Goal: Understand process/instructions

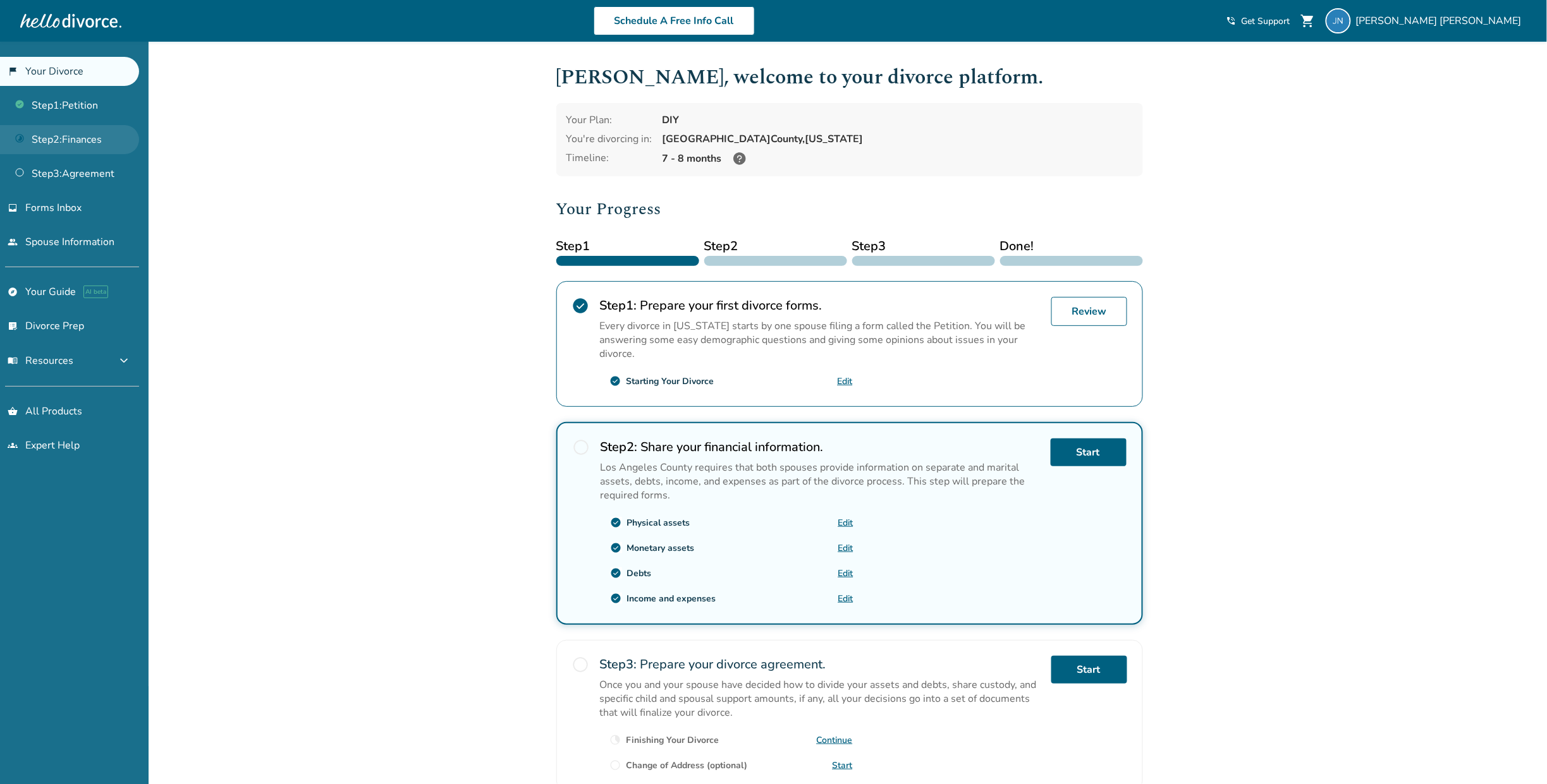
click at [73, 136] on link "Step 2 : Finances" at bounding box center [69, 139] width 139 height 29
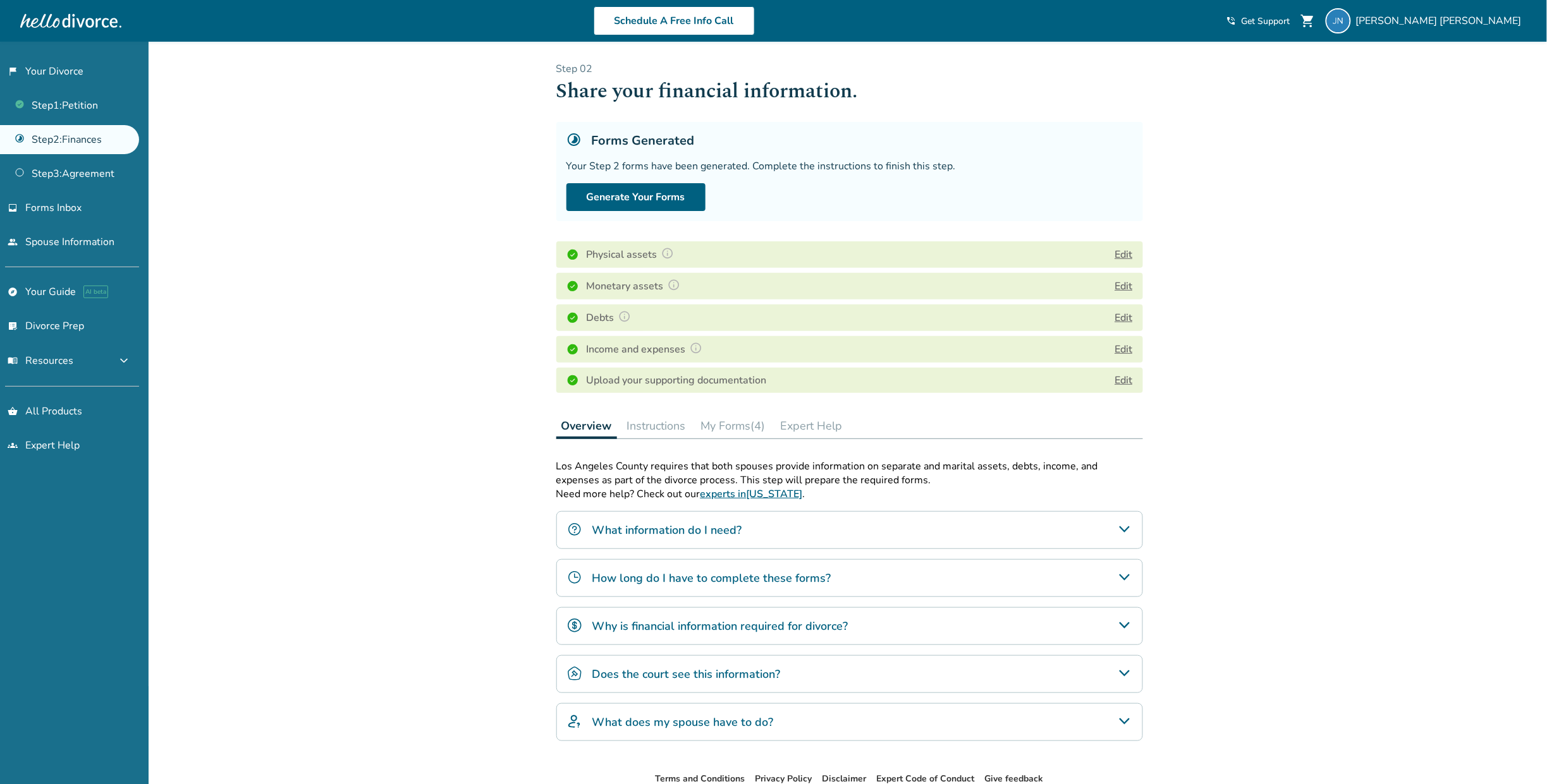
click at [686, 532] on h4 "What information do I need?" at bounding box center [667, 530] width 150 height 16
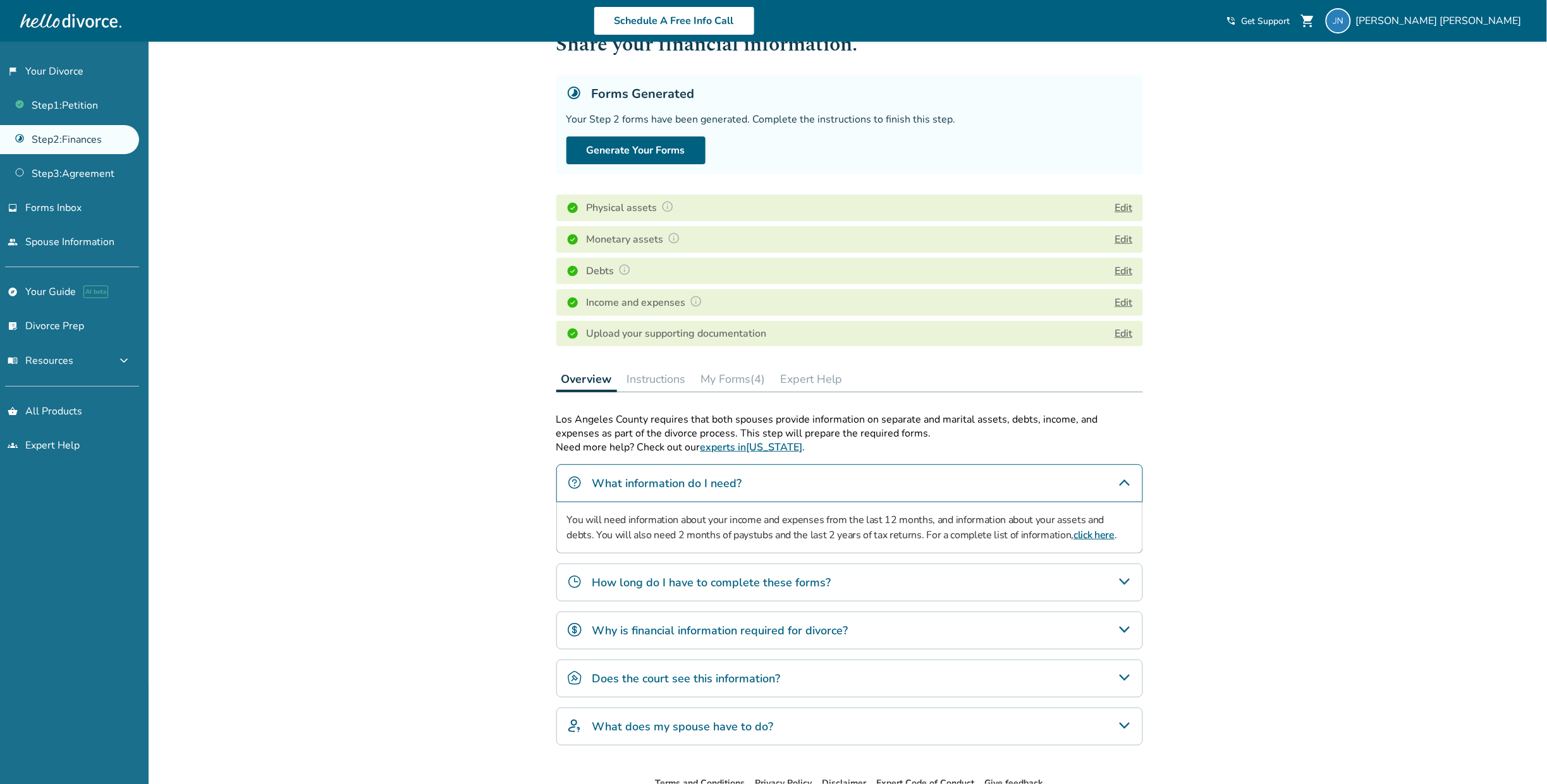
scroll to position [127, 0]
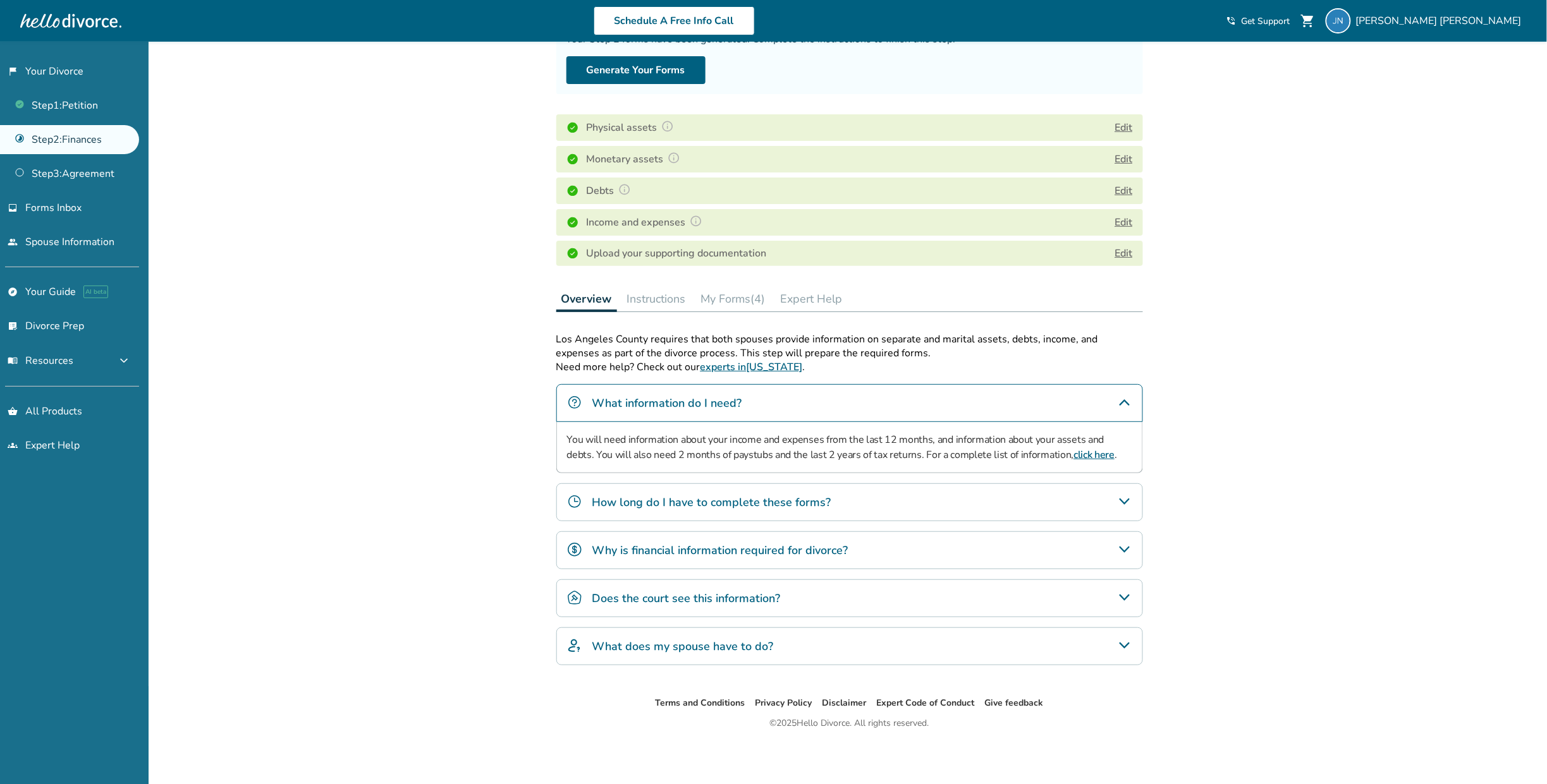
click at [673, 302] on button "Instructions" at bounding box center [656, 298] width 69 height 25
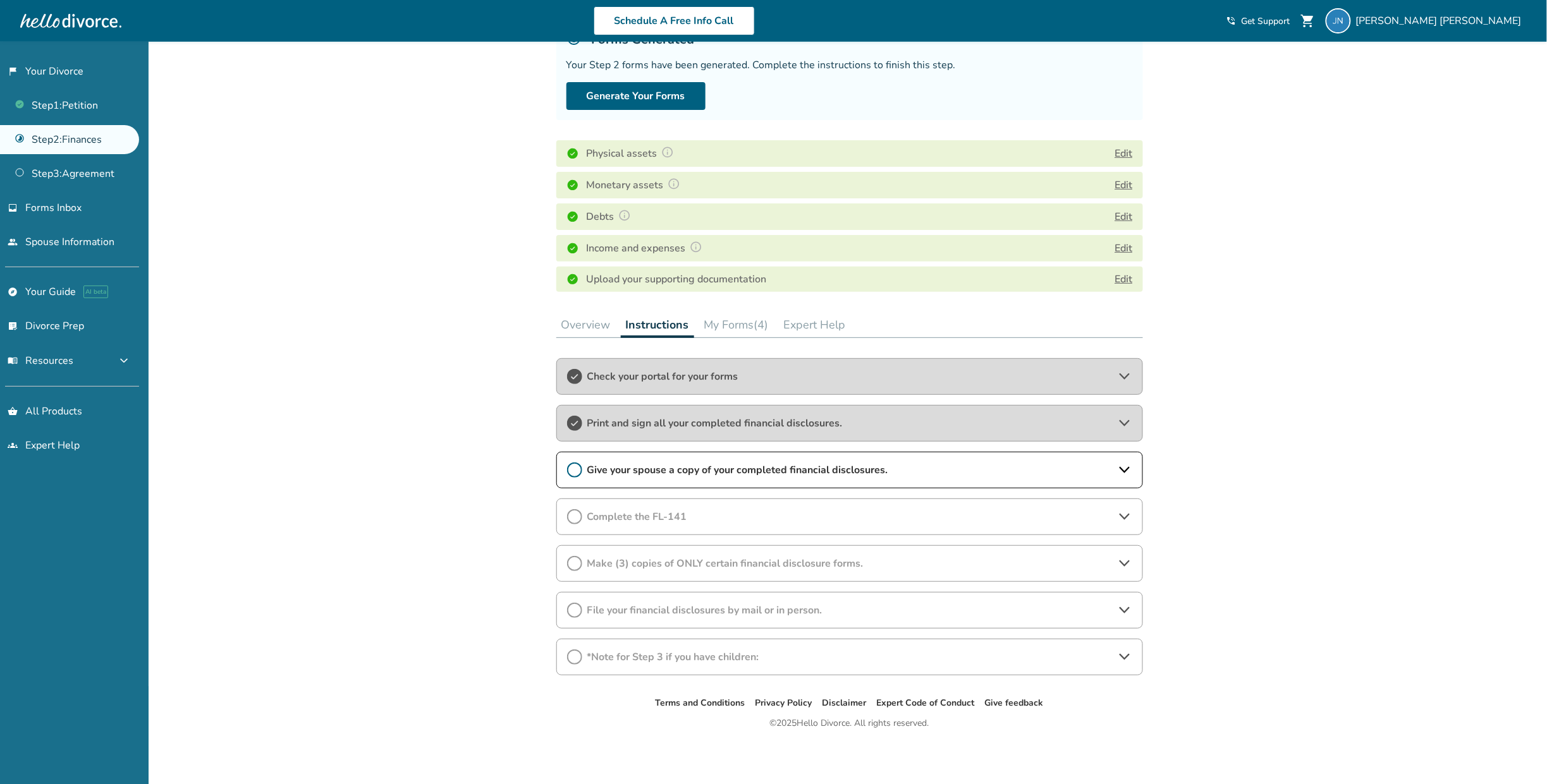
scroll to position [102, 0]
click at [635, 473] on span "Give your spouse a copy of your completed financial disclosures." at bounding box center [849, 469] width 525 height 14
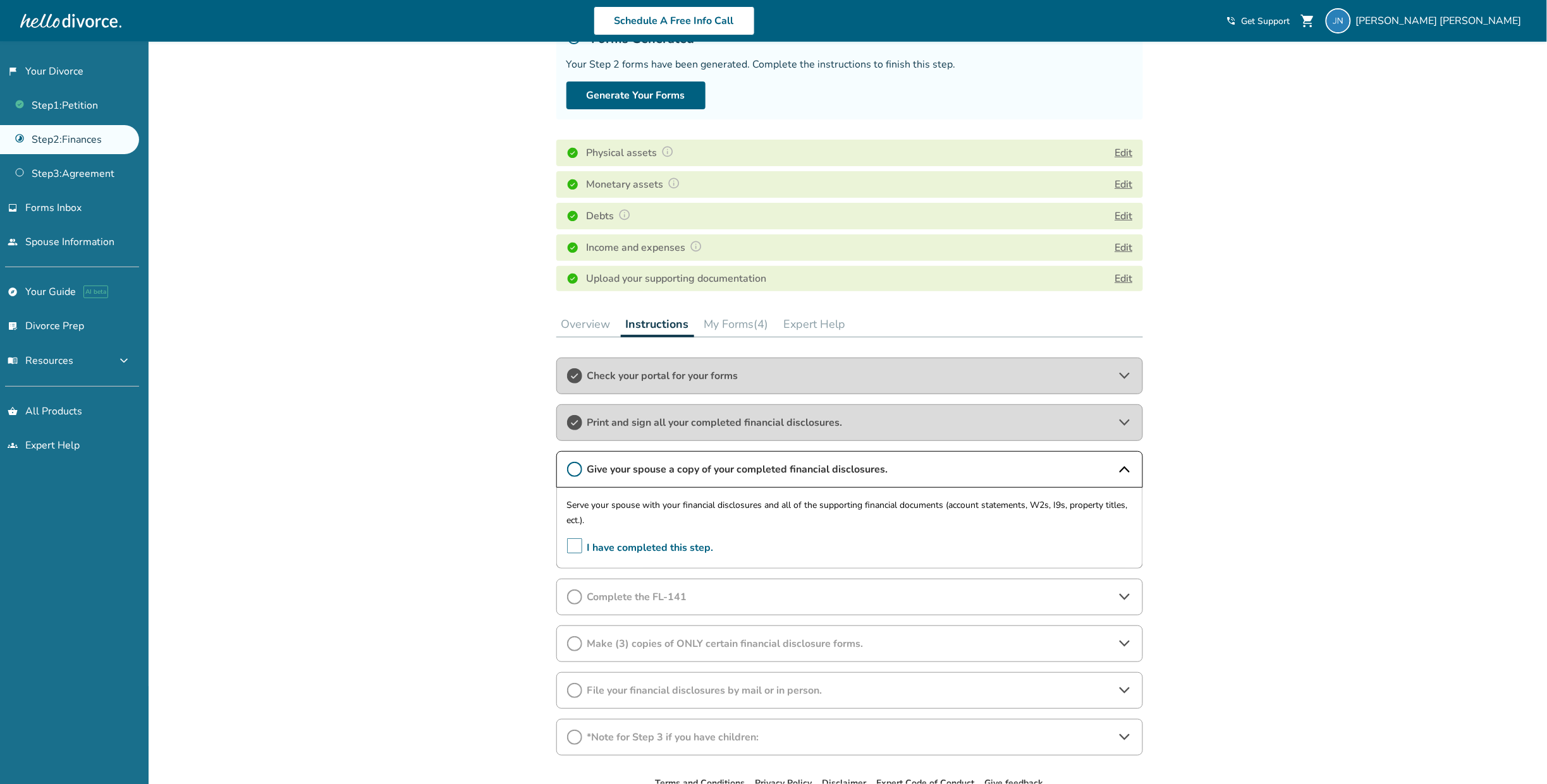
click at [571, 551] on span "I have completed this step." at bounding box center [640, 548] width 147 height 19
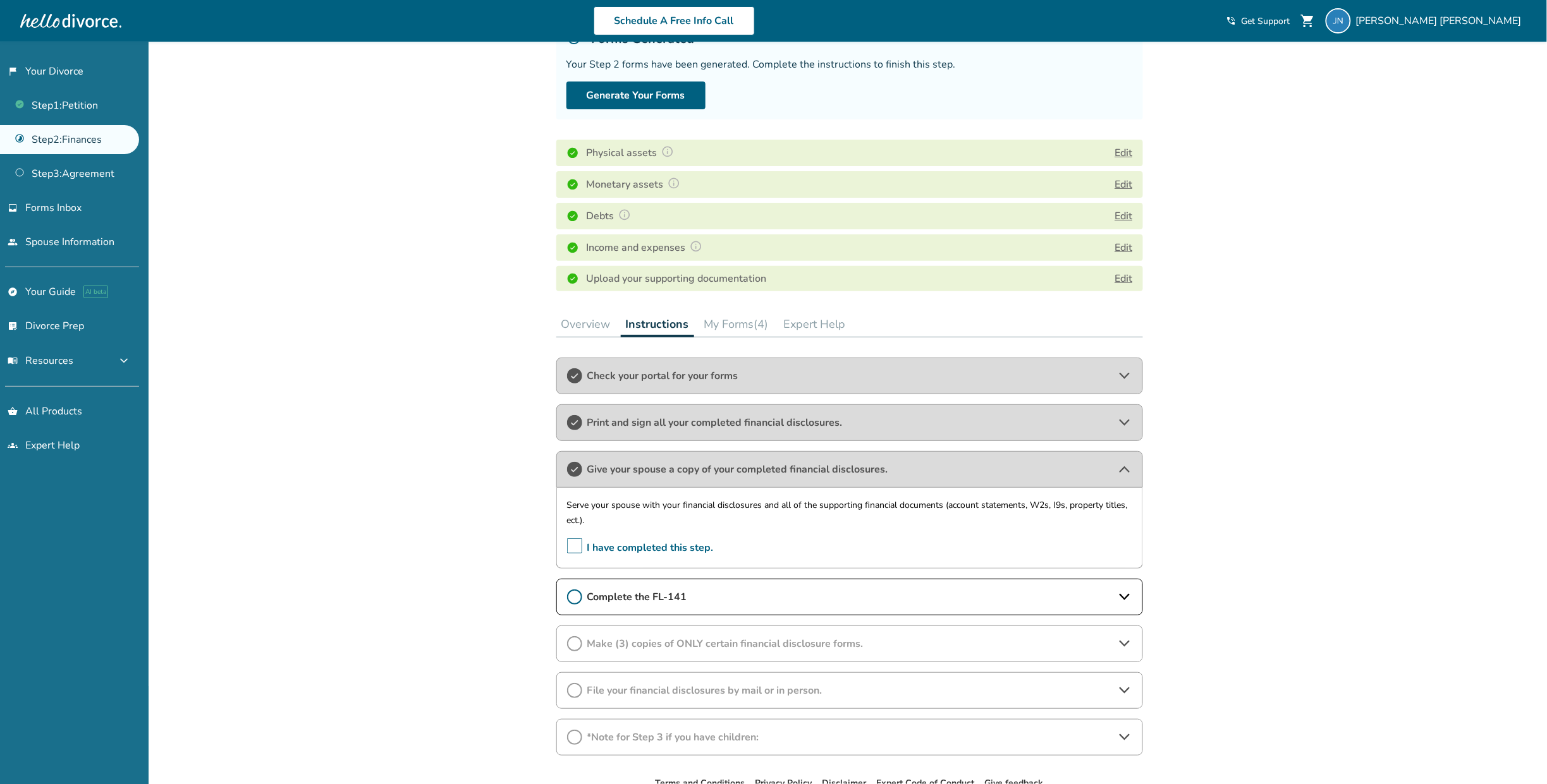
click at [603, 593] on span "Complete the FL-141" at bounding box center [849, 597] width 525 height 14
click at [573, 597] on icon at bounding box center [574, 597] width 15 height 15
click at [575, 600] on icon at bounding box center [574, 597] width 15 height 15
click at [578, 663] on span "I have completed this step." at bounding box center [640, 661] width 147 height 19
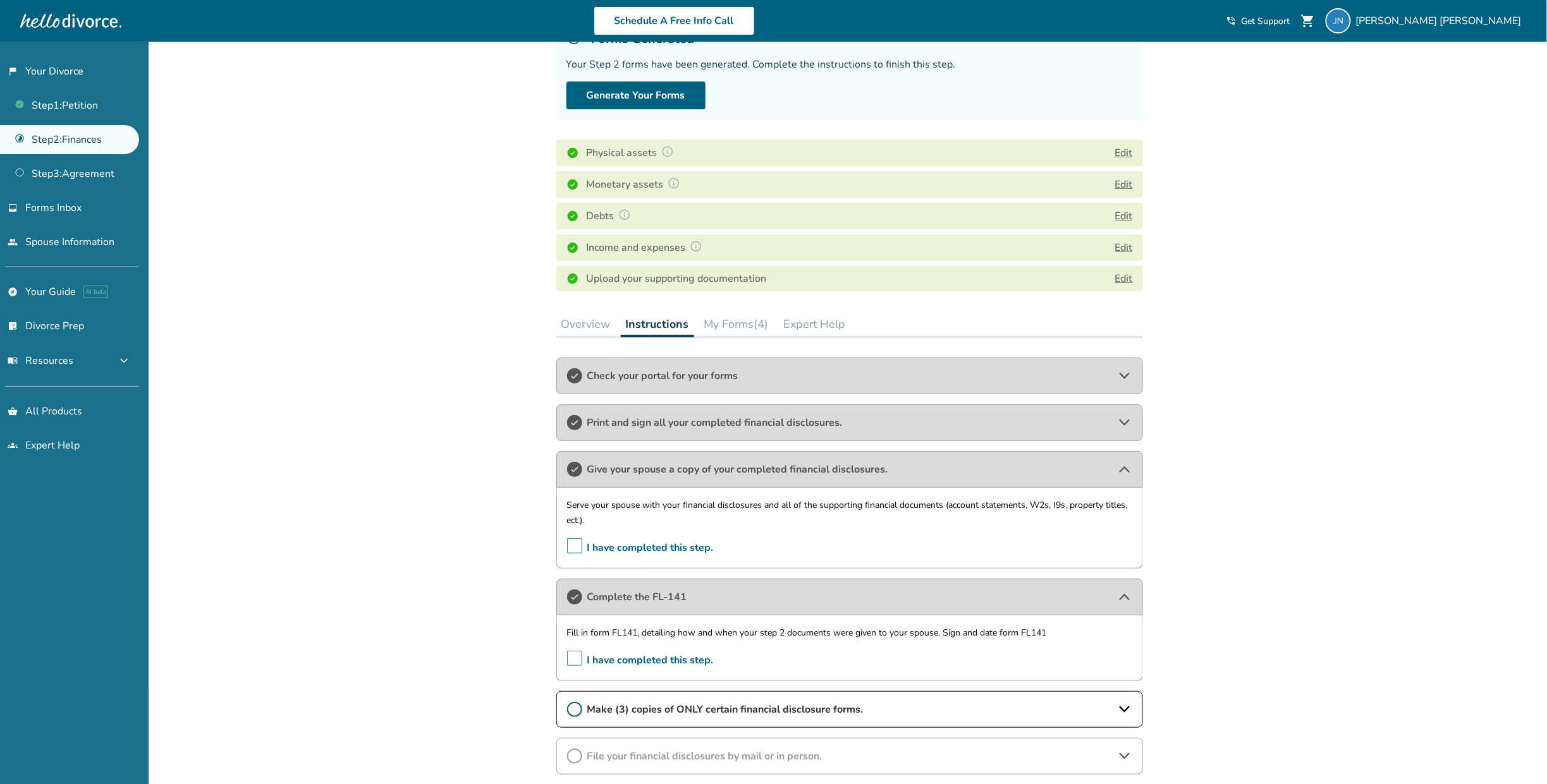
click at [642, 708] on span "Make (3) copies of ONLY certain financial disclosure forms." at bounding box center [849, 709] width 525 height 14
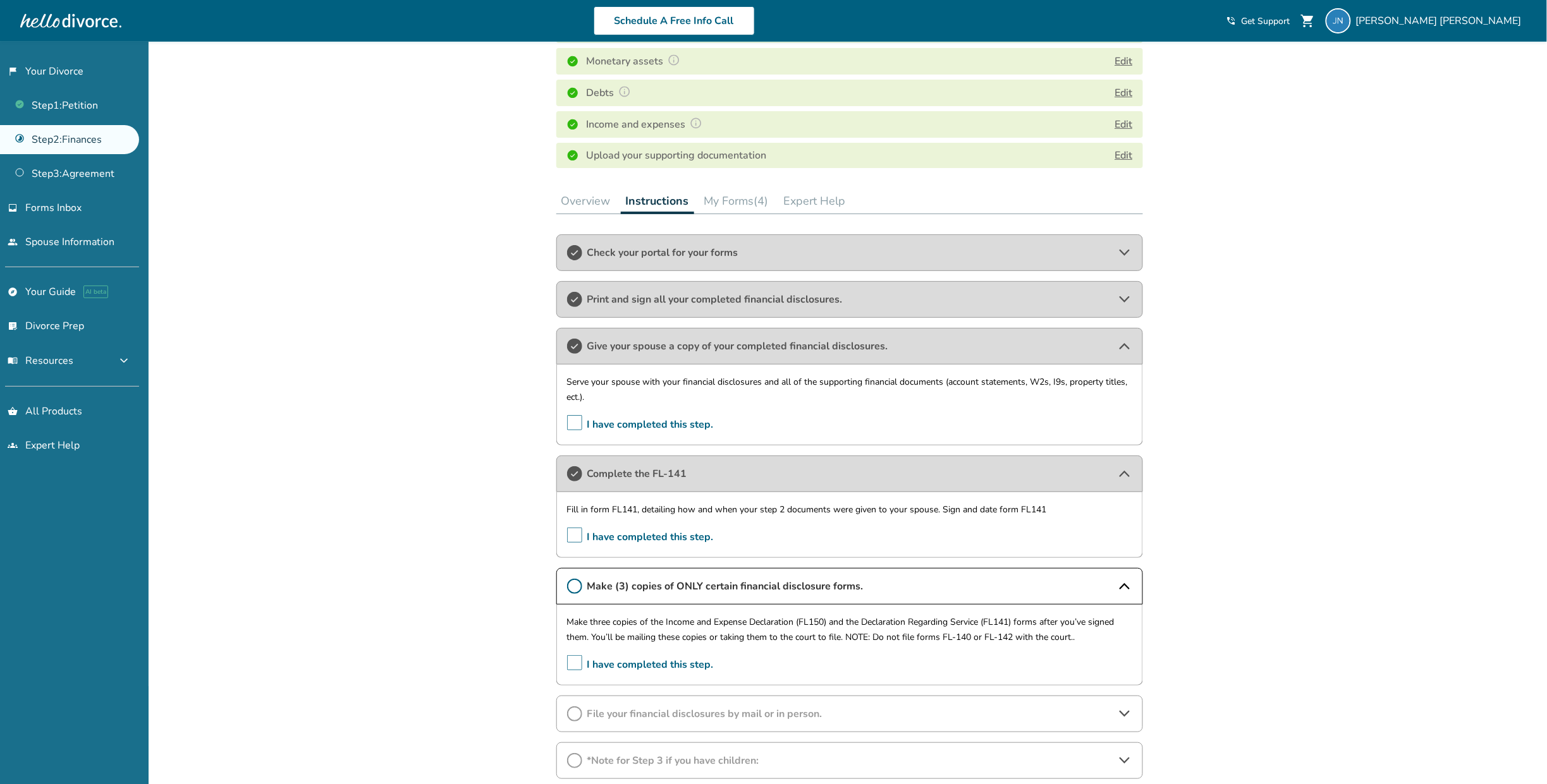
scroll to position [330, 0]
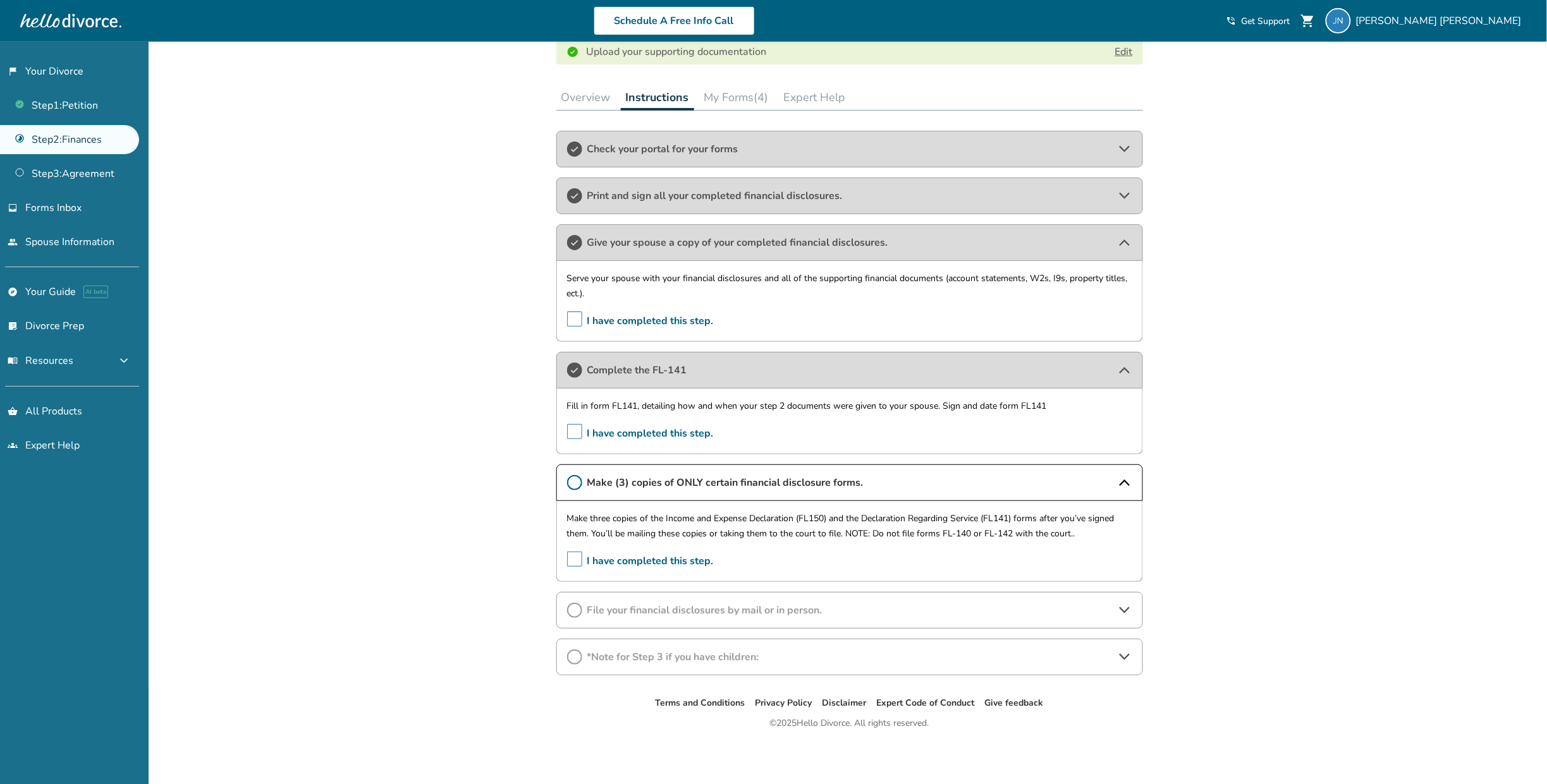
click at [574, 560] on span "I have completed this step." at bounding box center [640, 562] width 147 height 19
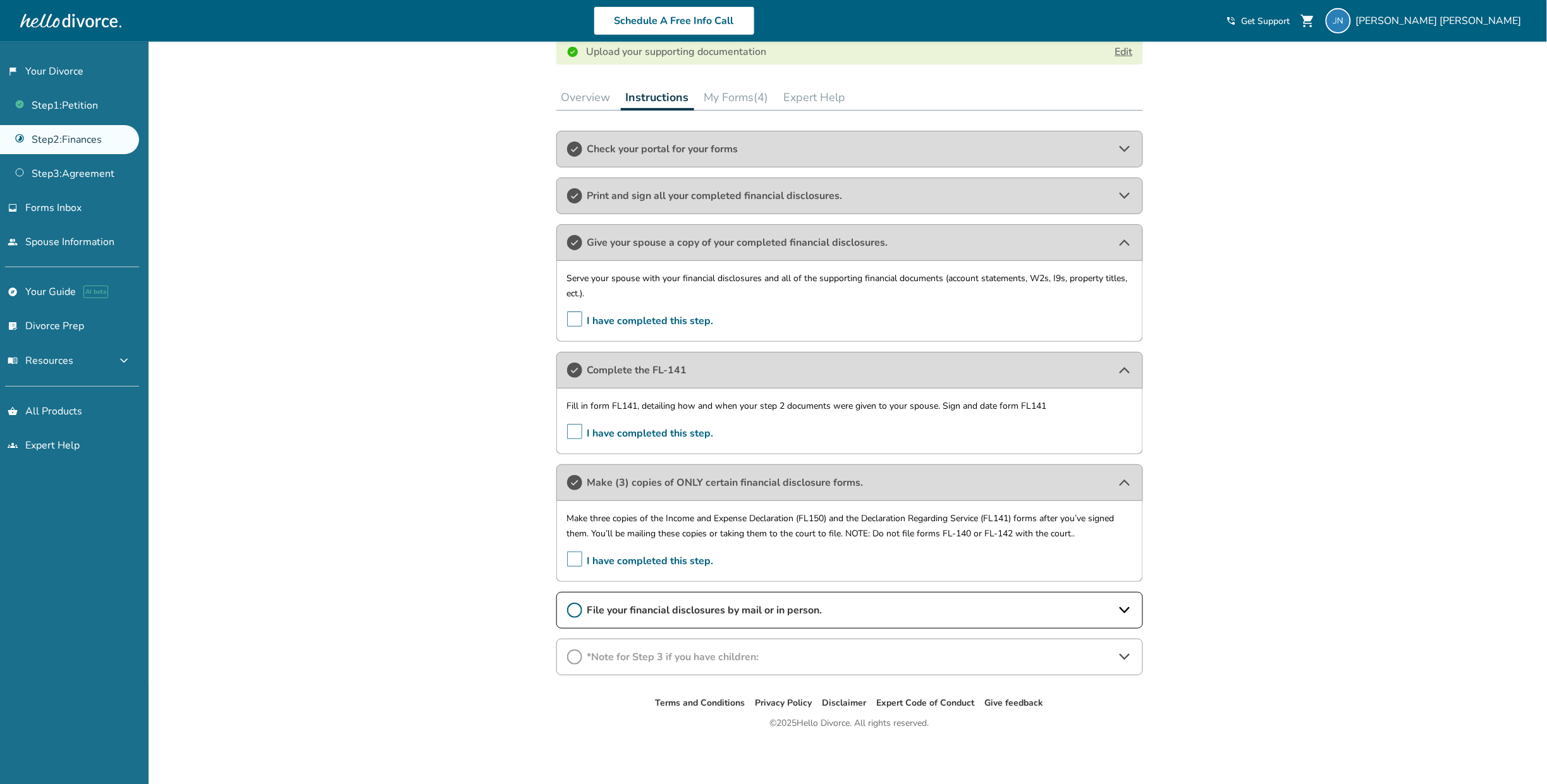
click at [700, 613] on span "File your financial disclosures by mail or in person." at bounding box center [849, 610] width 525 height 14
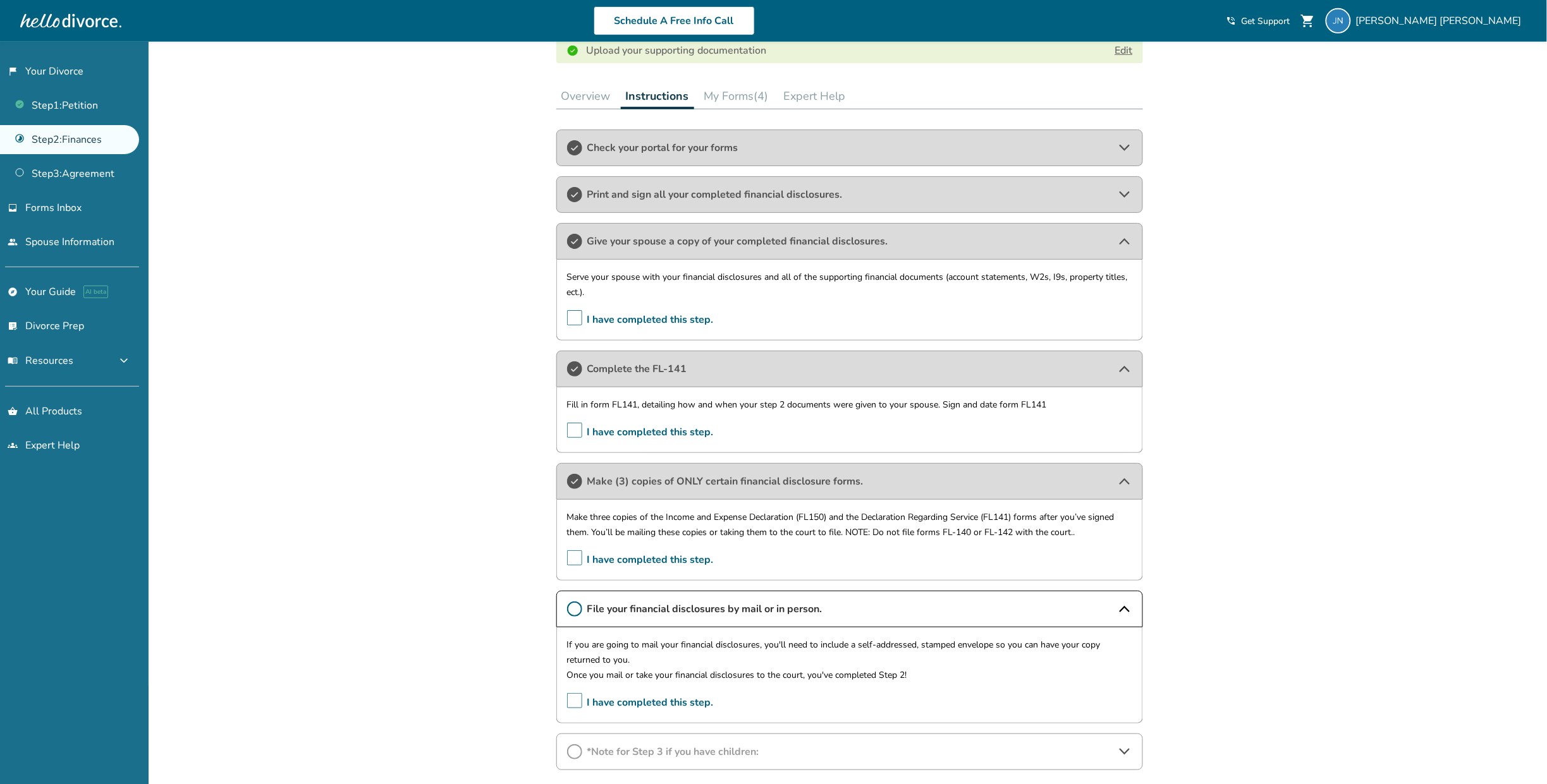
click at [574, 704] on span "I have completed this step." at bounding box center [640, 703] width 147 height 19
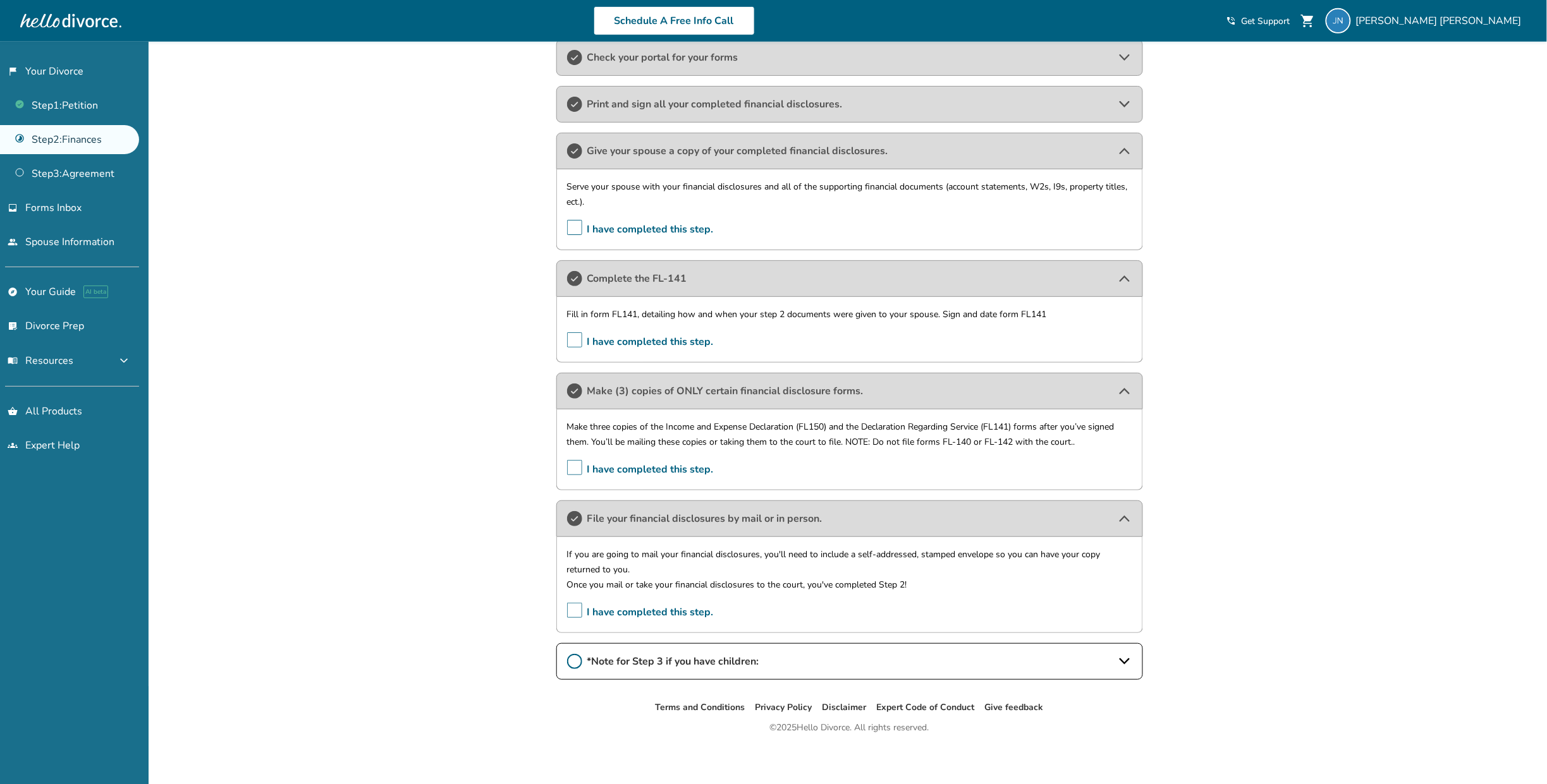
scroll to position [427, 0]
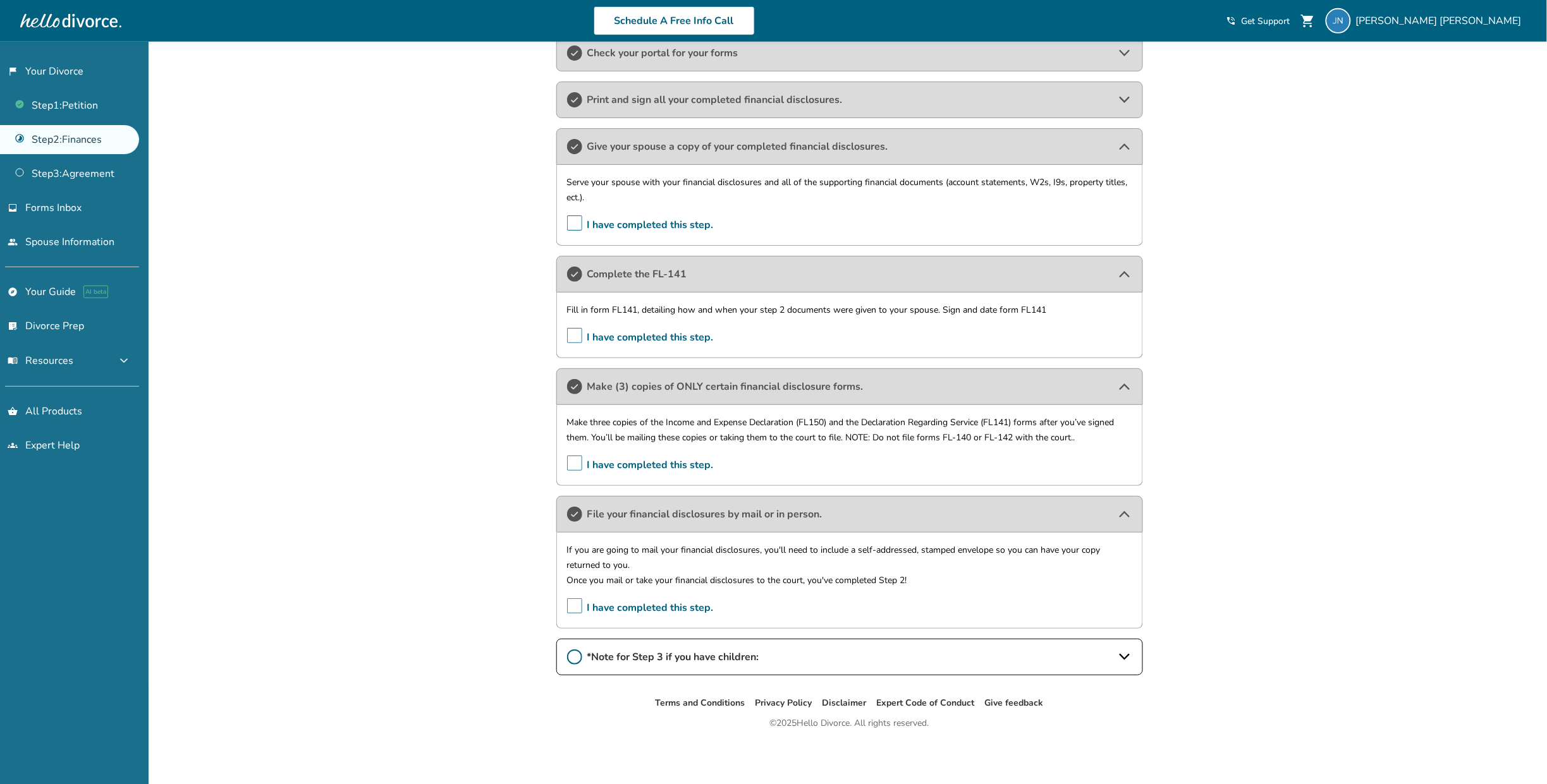
click at [714, 651] on span "*Note for Step 3 if you have children:" at bounding box center [849, 657] width 525 height 14
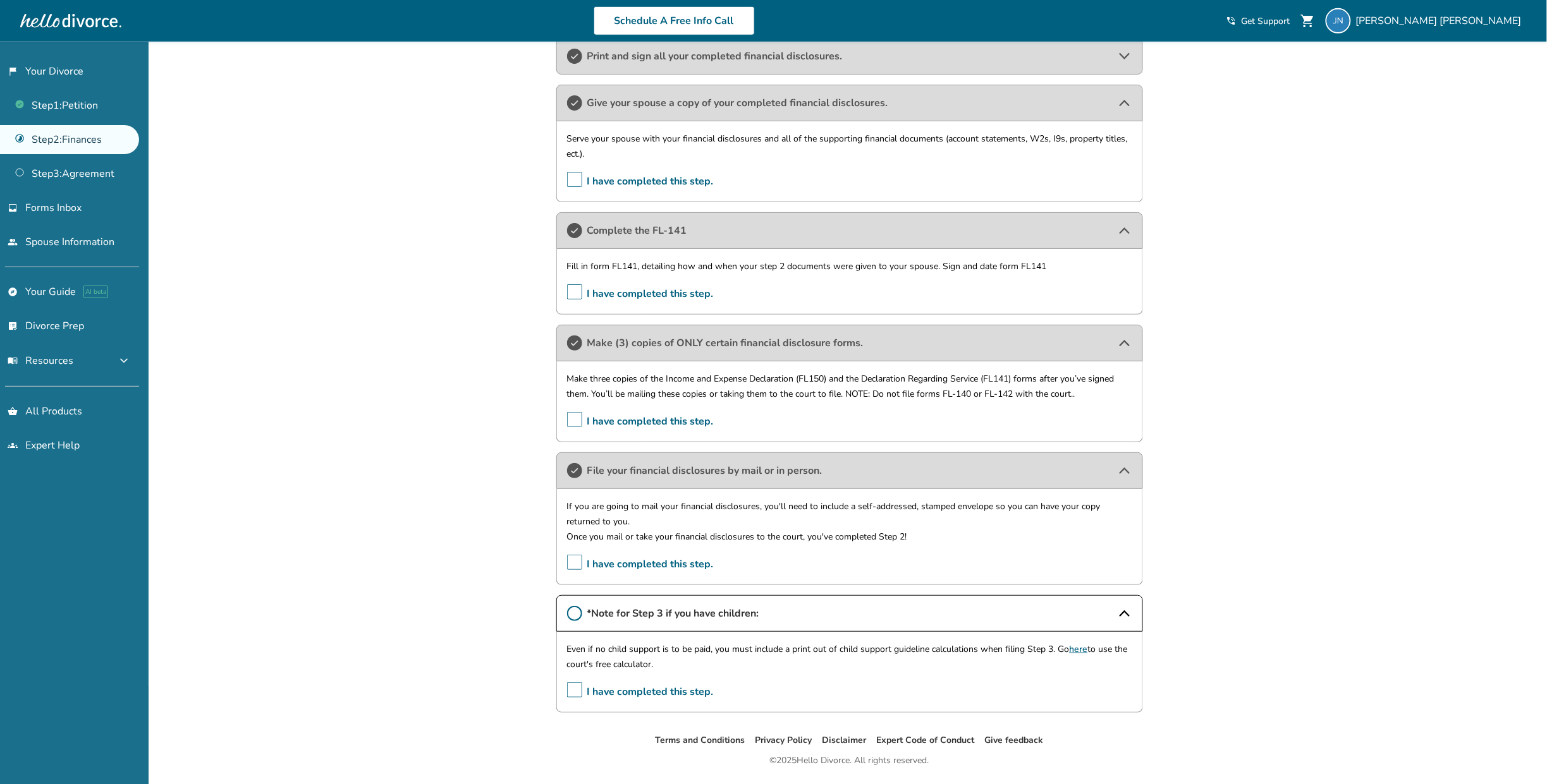
scroll to position [508, 0]
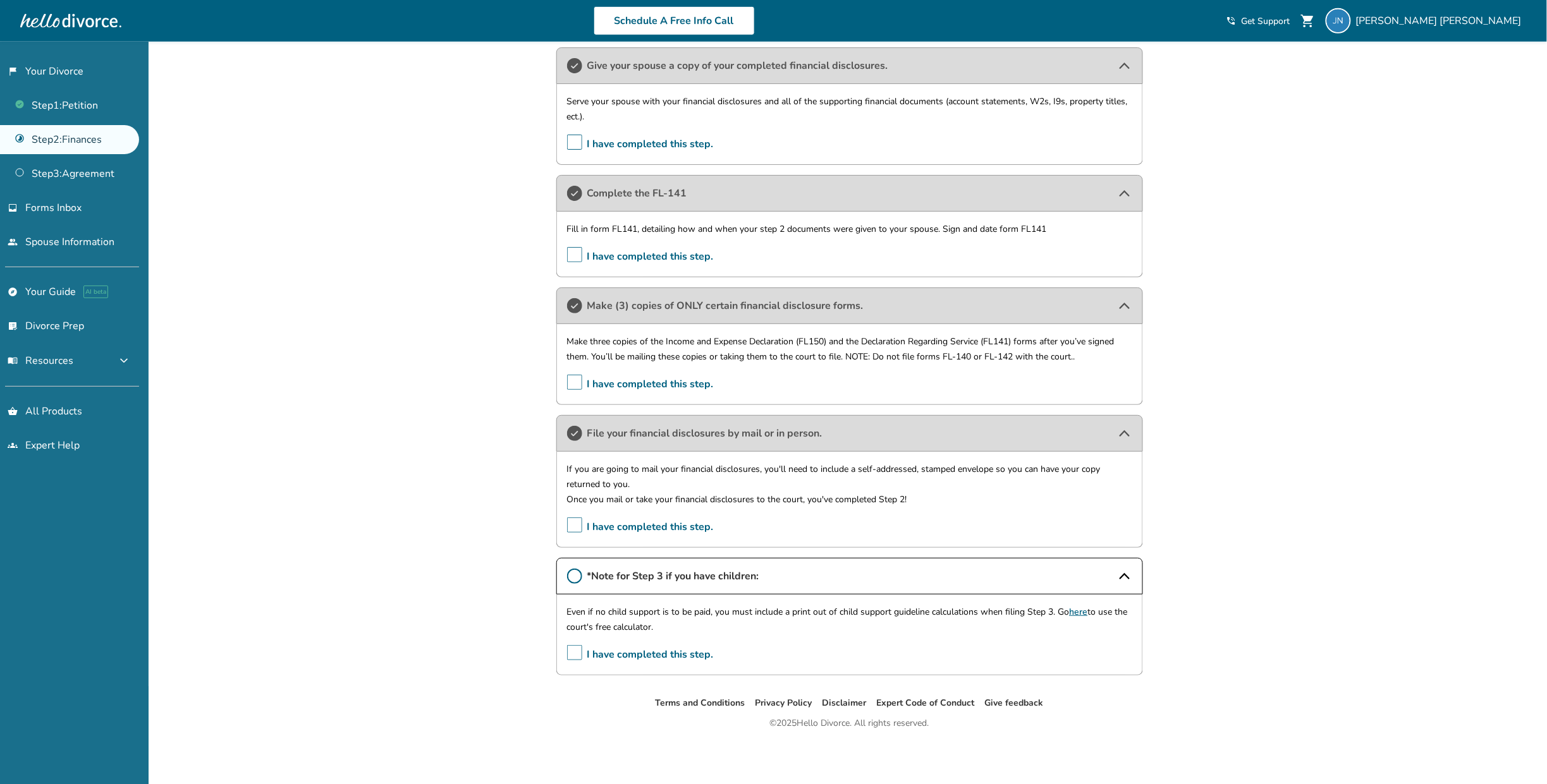
click at [1082, 613] on link "here" at bounding box center [1079, 612] width 18 height 12
click at [571, 579] on icon at bounding box center [574, 576] width 15 height 15
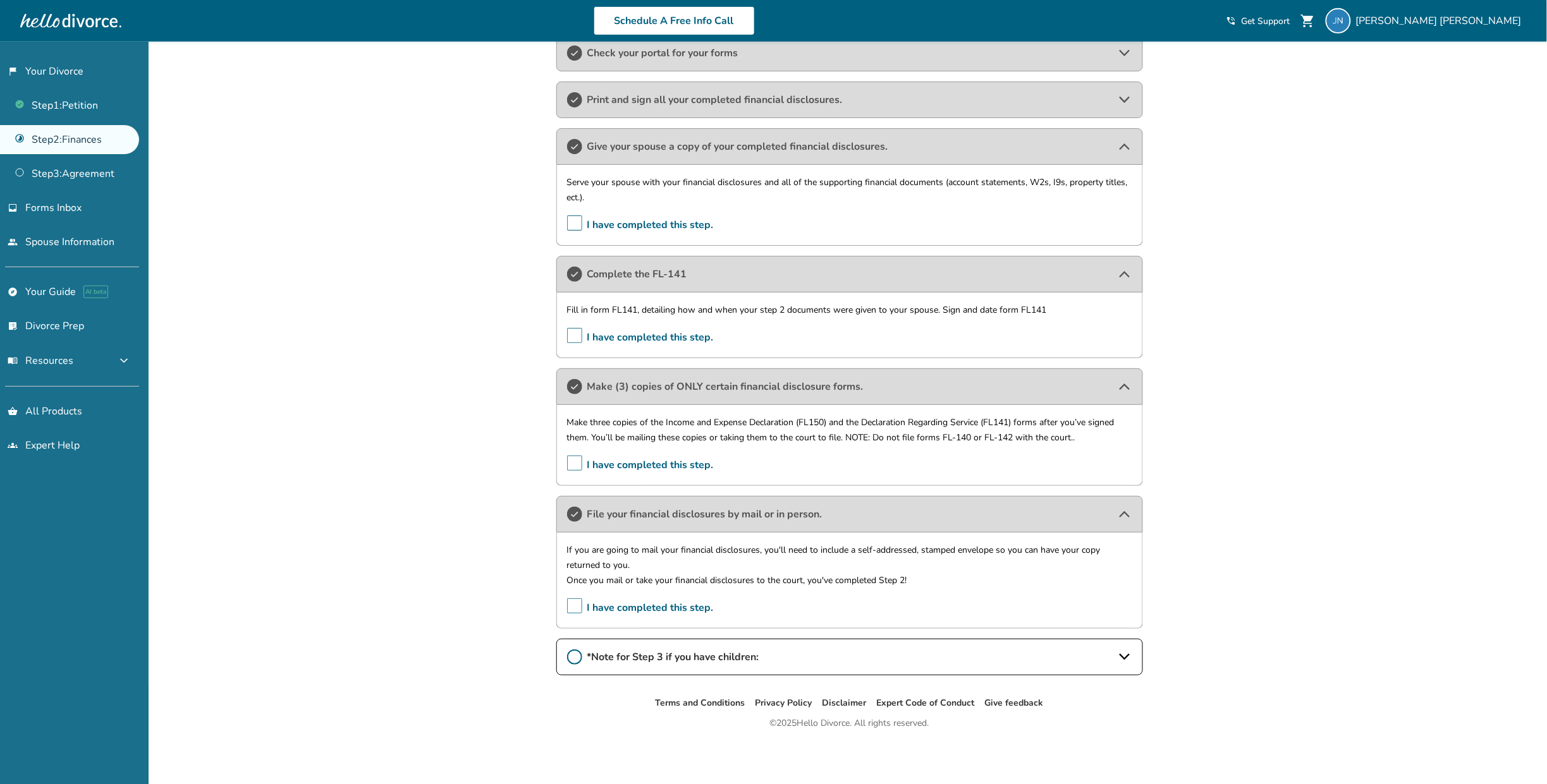
click at [572, 658] on icon at bounding box center [574, 657] width 15 height 15
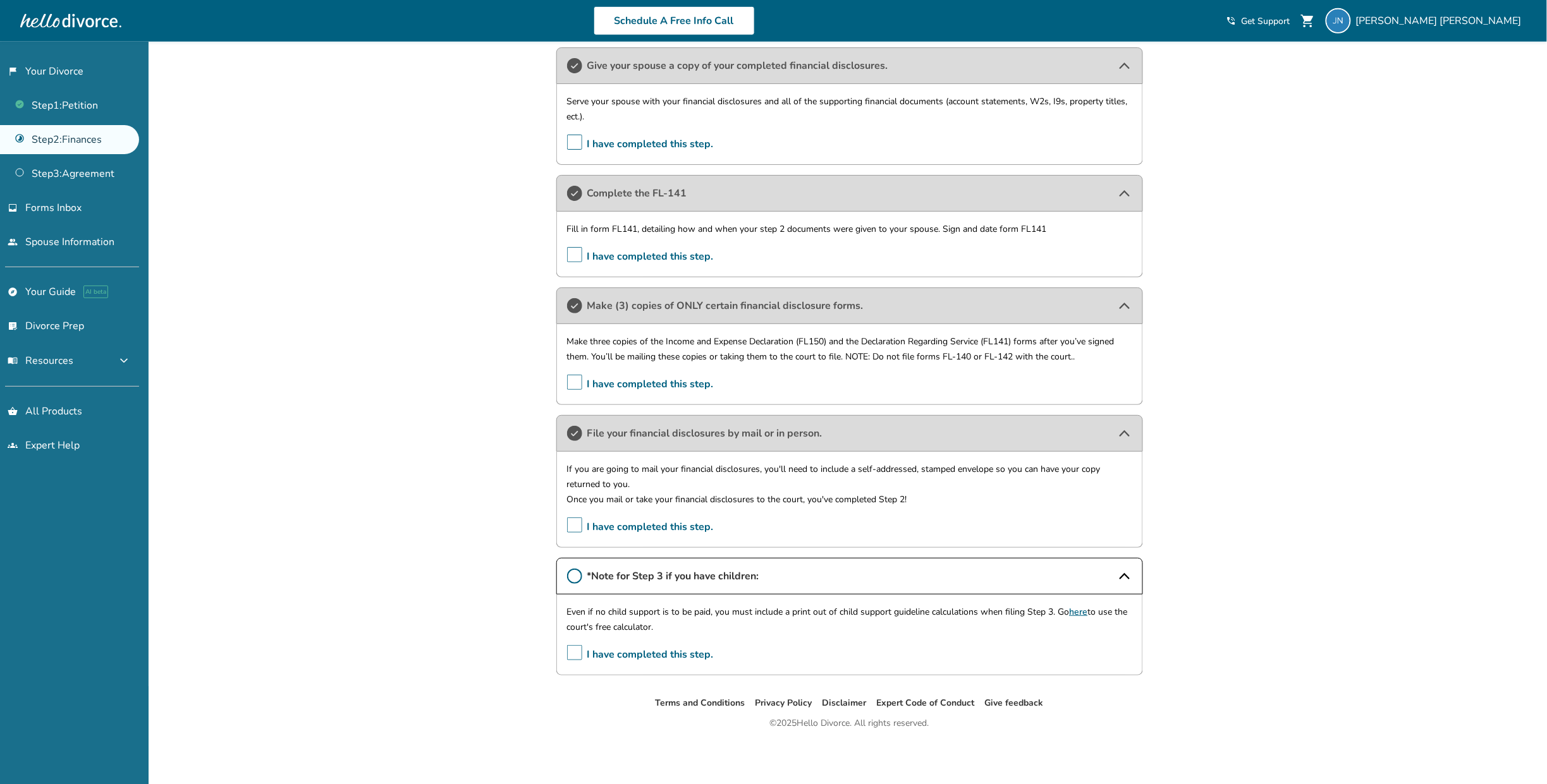
click at [571, 658] on span "I have completed this step." at bounding box center [640, 655] width 147 height 19
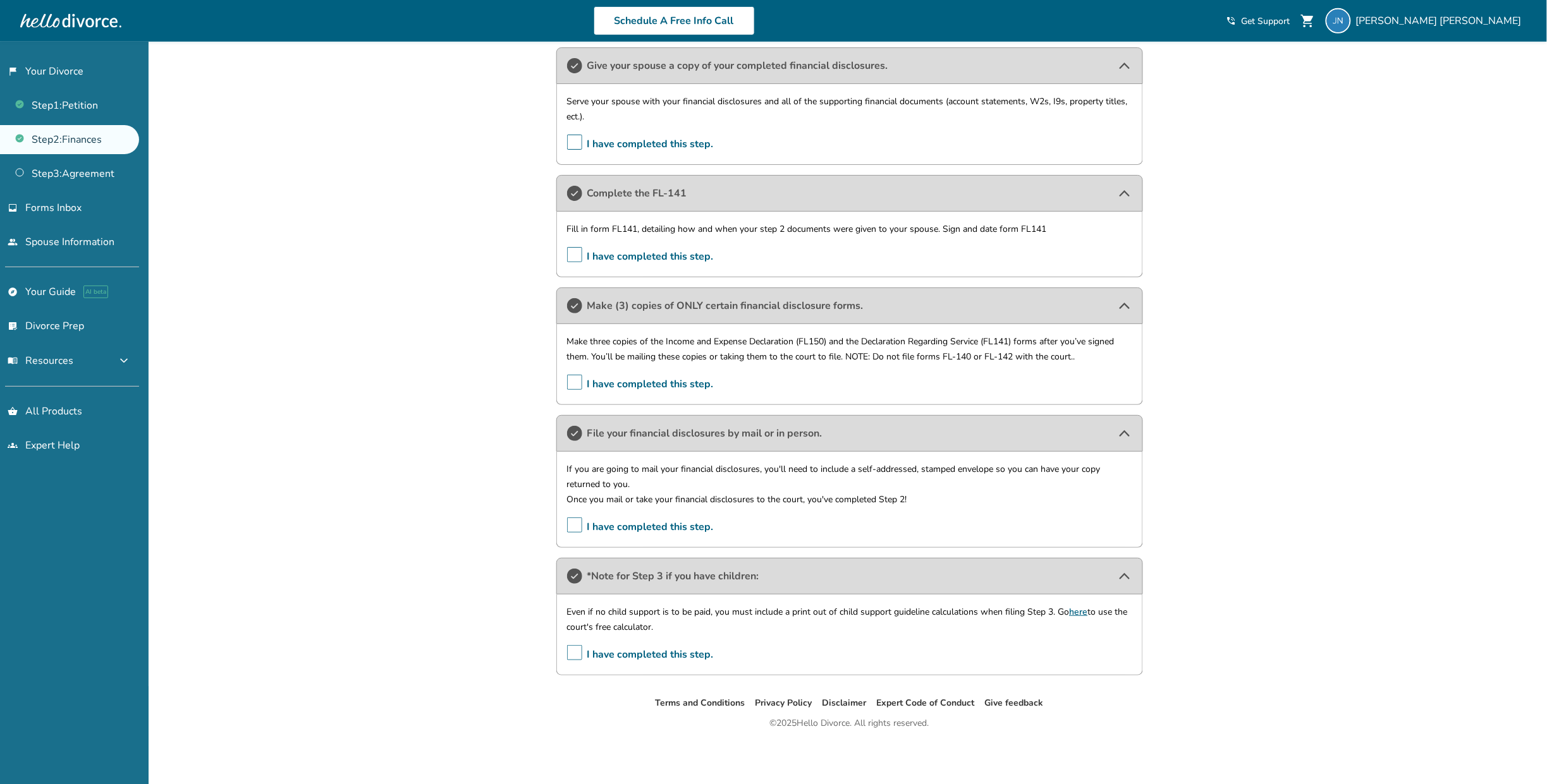
scroll to position [170, 0]
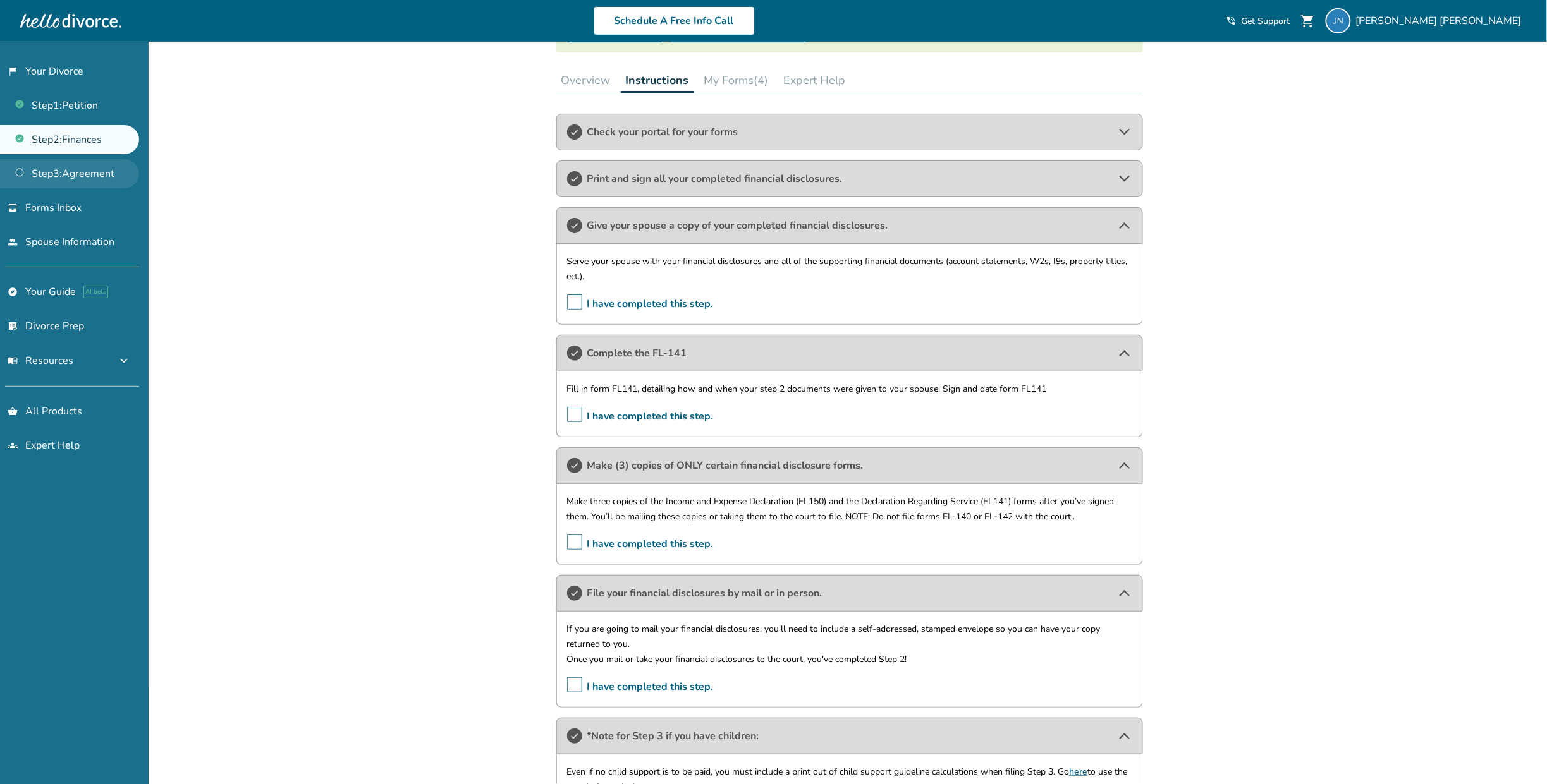
click at [96, 184] on link "Step 3 : Agreement" at bounding box center [69, 174] width 139 height 29
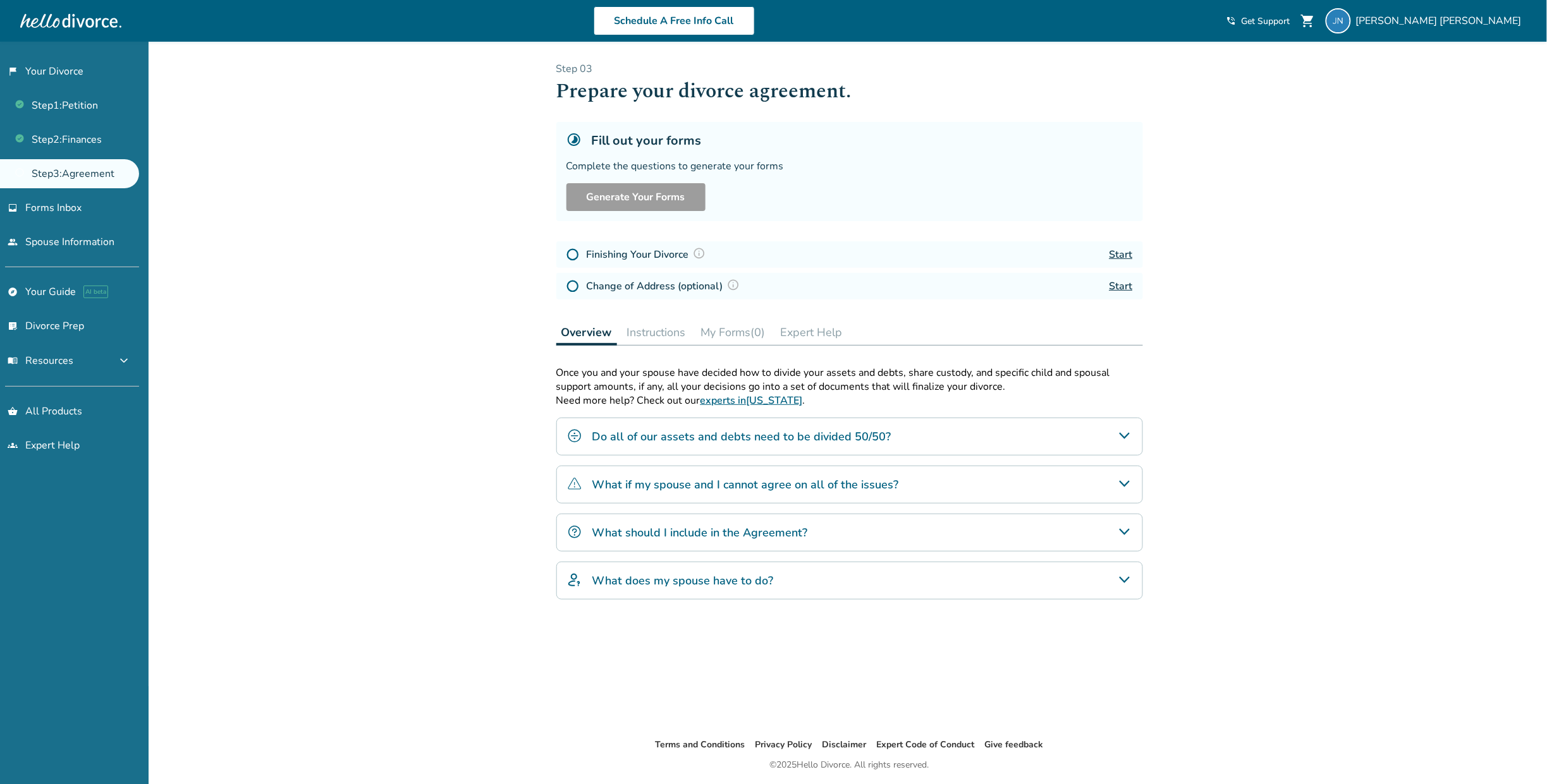
click at [1118, 250] on link "Start" at bounding box center [1121, 254] width 23 height 14
